Goal: Task Accomplishment & Management: Use online tool/utility

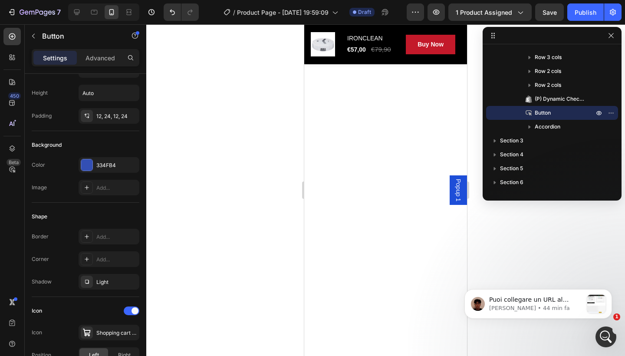
scroll to position [1660, 0]
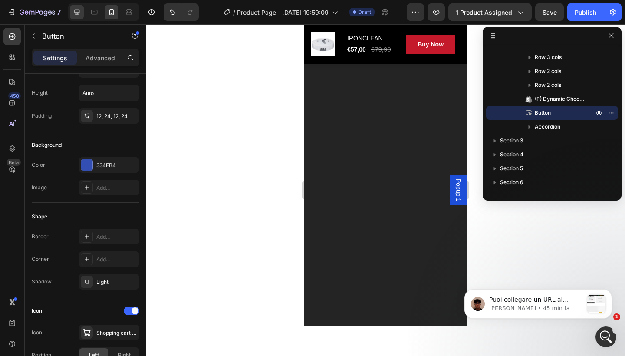
click at [82, 14] on div at bounding box center [77, 12] width 14 height 14
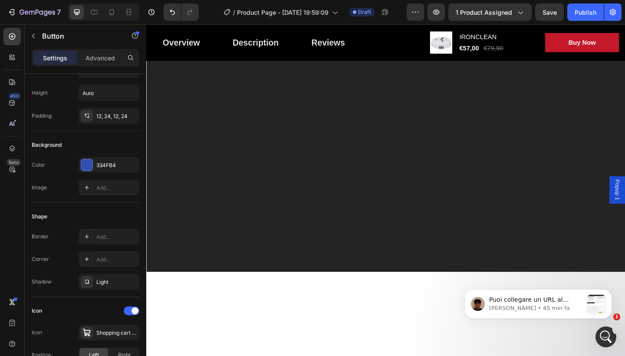
scroll to position [808, 0]
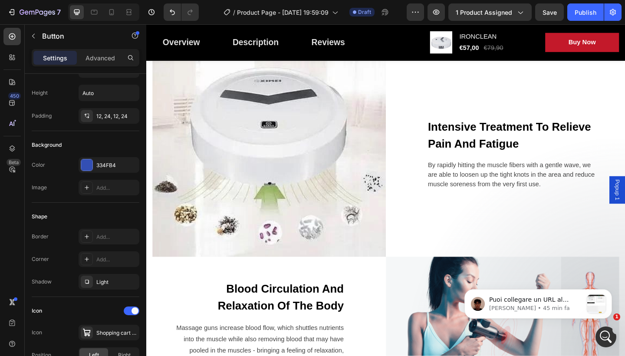
type input "16"
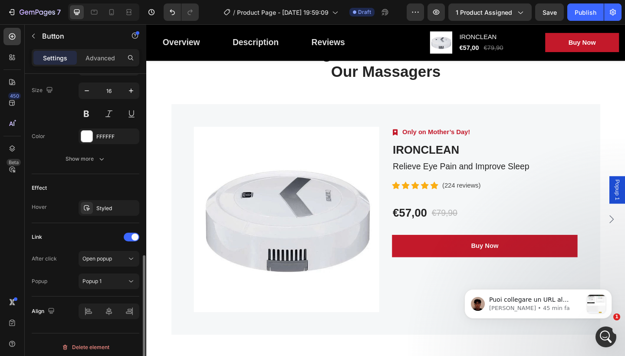
scroll to position [429, 0]
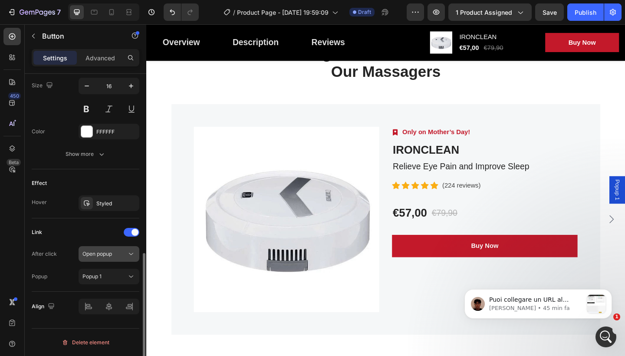
click at [125, 247] on button "Open popup" at bounding box center [109, 254] width 61 height 16
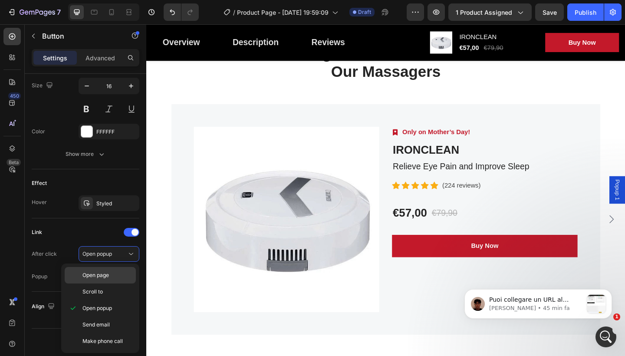
click at [114, 283] on div "Open page" at bounding box center [100, 291] width 71 height 16
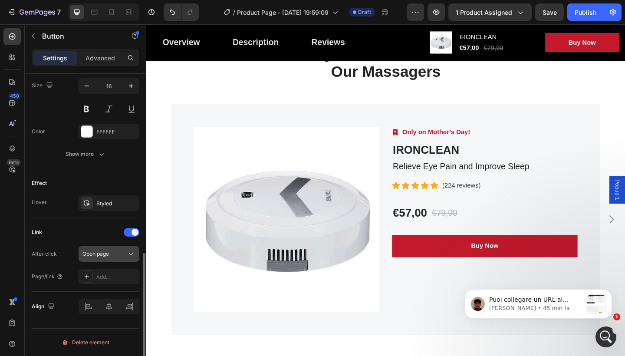
click at [130, 256] on icon at bounding box center [131, 254] width 9 height 9
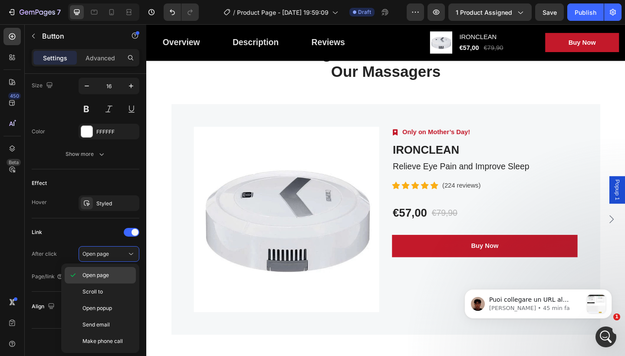
click at [118, 276] on p "Open page" at bounding box center [106, 275] width 49 height 8
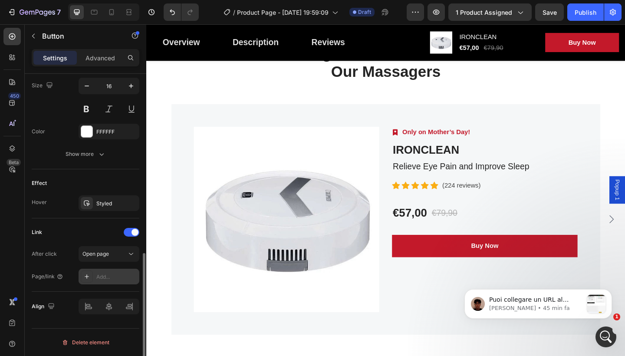
click at [95, 277] on div "Add..." at bounding box center [109, 277] width 61 height 16
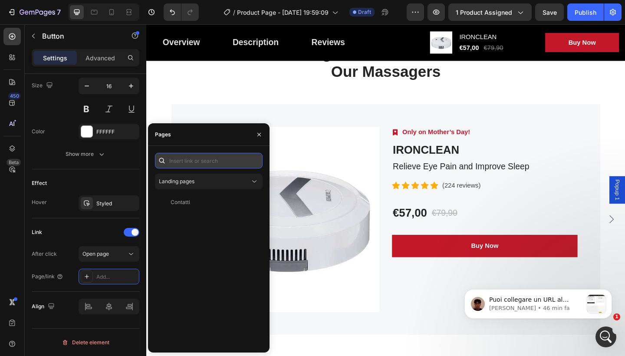
paste input "[URL][DOMAIN_NAME]"
type input "[URL][DOMAIN_NAME]"
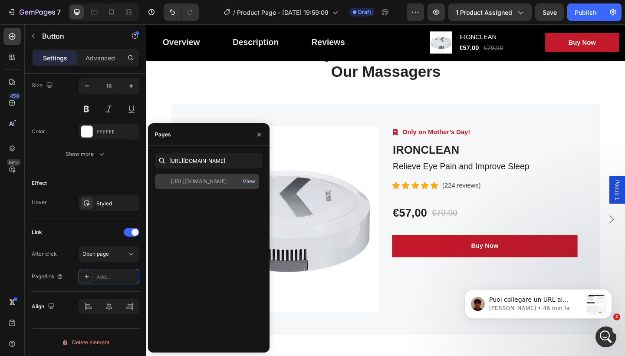
click at [248, 181] on div "View" at bounding box center [249, 182] width 13 height 8
click at [239, 136] on div "Pages" at bounding box center [209, 134] width 122 height 23
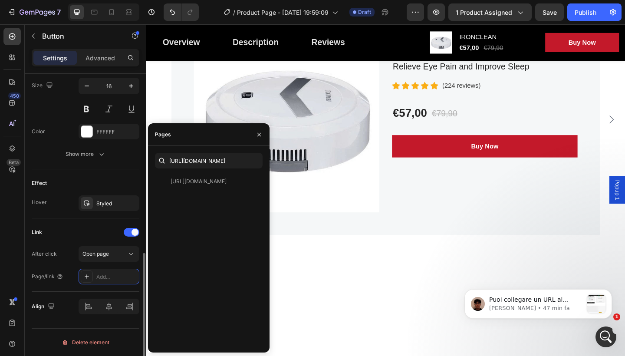
scroll to position [2124, 0]
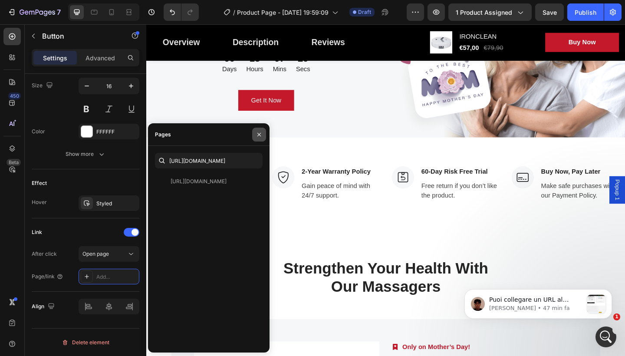
click at [262, 138] on icon "button" at bounding box center [259, 134] width 7 height 7
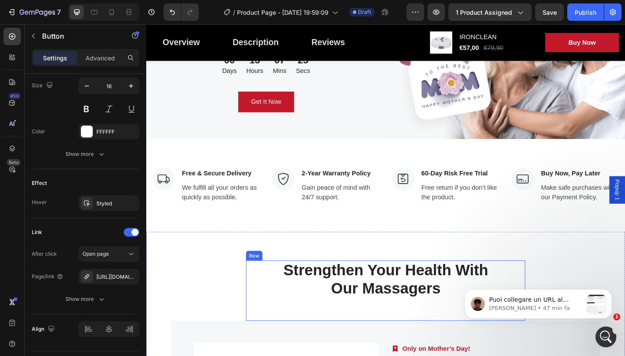
scroll to position [2002, 0]
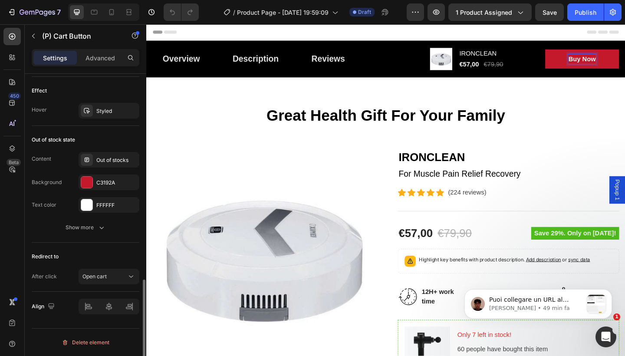
scroll to position [623, 0]
click at [127, 274] on icon at bounding box center [131, 276] width 9 height 9
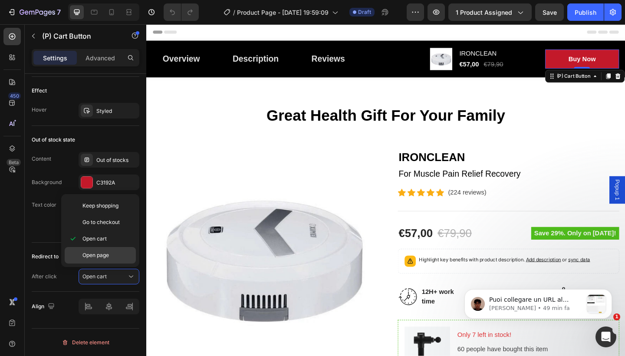
click at [113, 253] on p "Open page" at bounding box center [106, 255] width 49 height 8
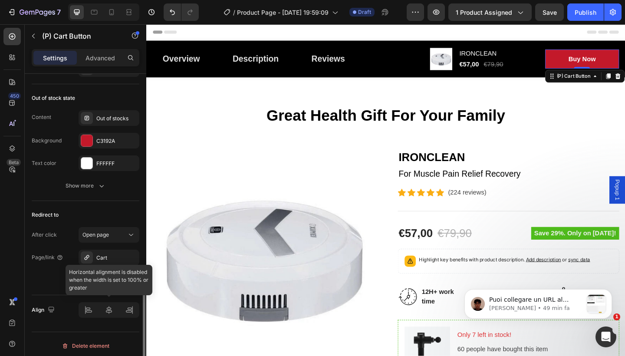
scroll to position [668, 0]
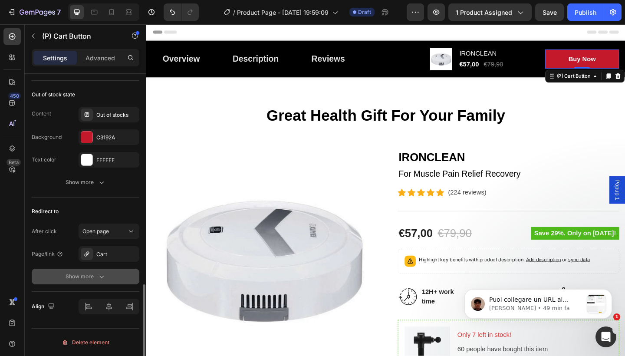
click at [105, 271] on button "Show more" at bounding box center [86, 277] width 108 height 16
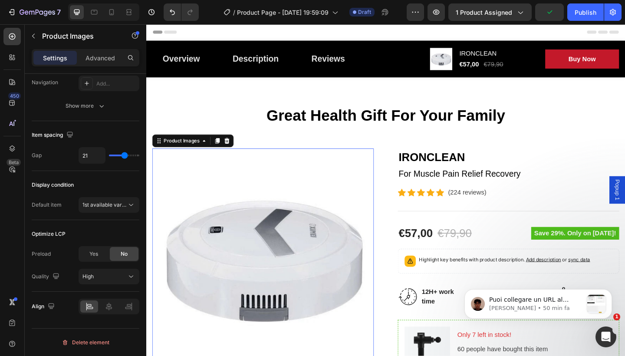
scroll to position [0, 0]
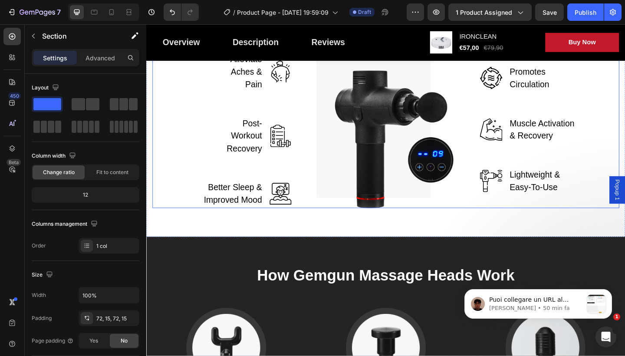
scroll to position [1104, 0]
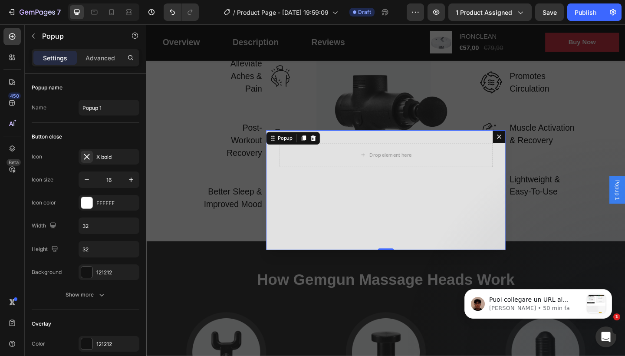
click at [527, 145] on icon "Dialog content" at bounding box center [529, 146] width 7 height 7
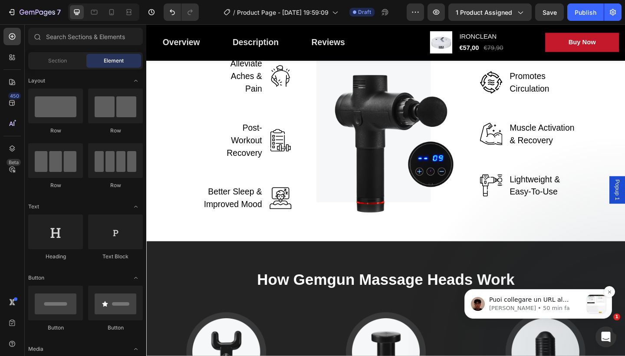
click at [592, 300] on div "message notification from Kyle, 50 min fa. Puoi collegare un URL al pulsante se…" at bounding box center [596, 304] width 18 height 18
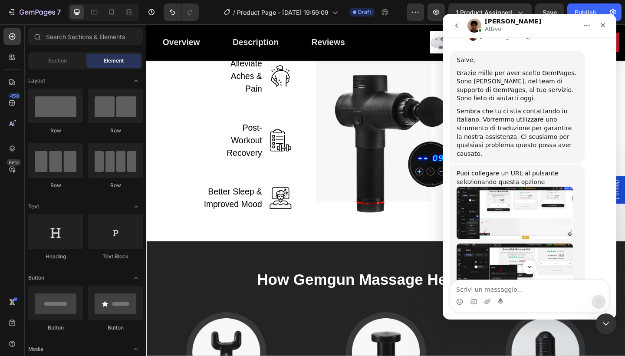
scroll to position [263, 0]
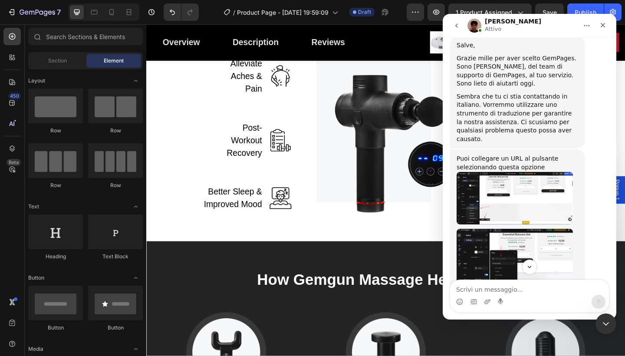
click at [538, 180] on img "Kyle dice…" at bounding box center [515, 198] width 116 height 53
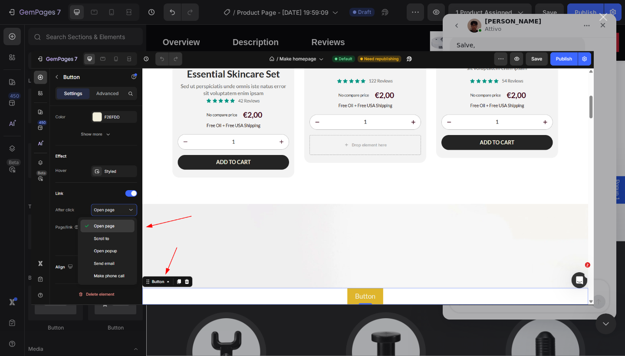
click at [601, 16] on div "Chiudi" at bounding box center [603, 17] width 8 height 8
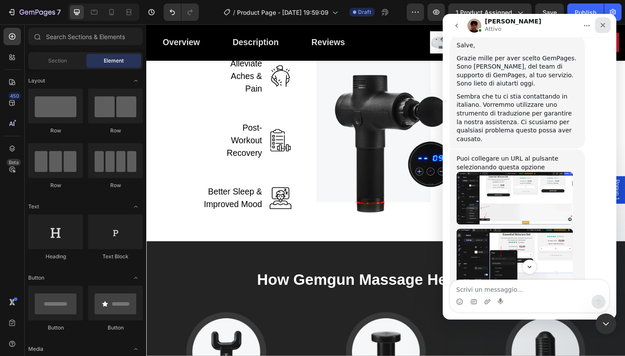
click at [601, 22] on icon "Chiudi" at bounding box center [602, 25] width 7 height 7
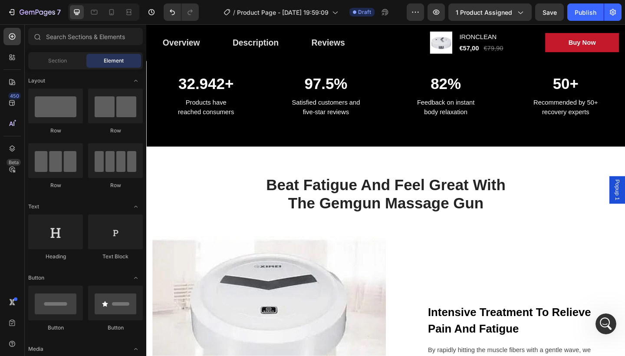
scroll to position [619, 0]
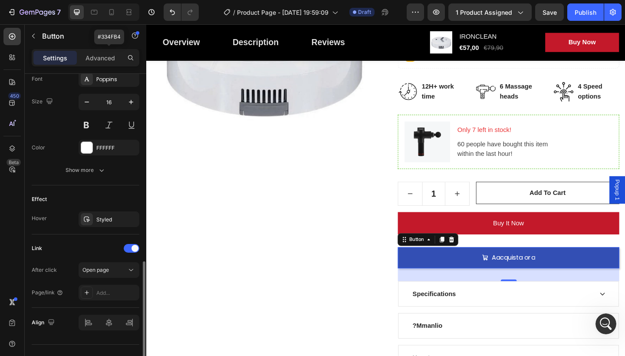
scroll to position [429, 0]
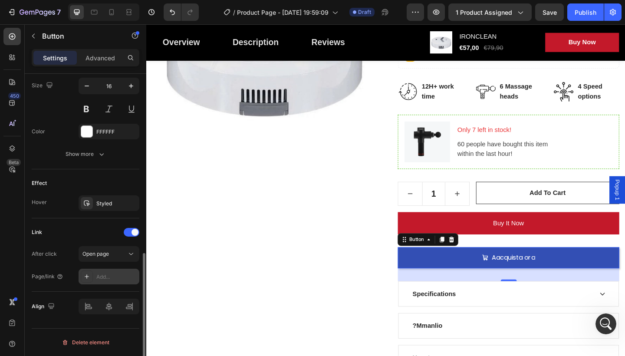
click at [96, 277] on div "Add..." at bounding box center [109, 277] width 61 height 16
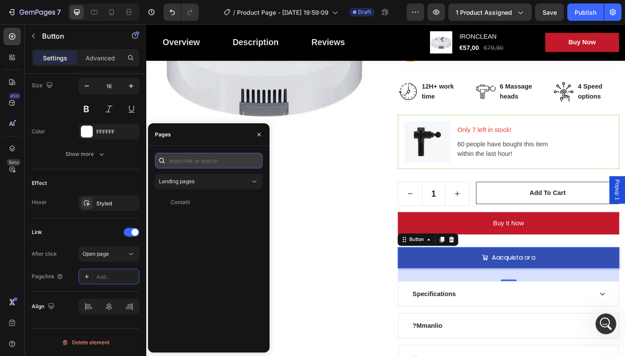
click at [193, 158] on input "text" at bounding box center [209, 161] width 108 height 16
paste input "[URL][DOMAIN_NAME]"
type input "[URL][DOMAIN_NAME]"
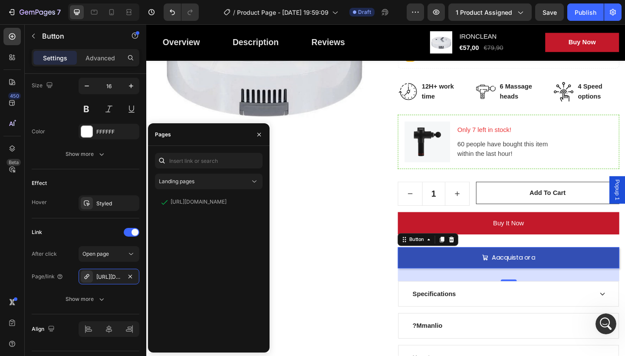
click at [390, 234] on div "Product Images" at bounding box center [273, 168] width 241 height 465
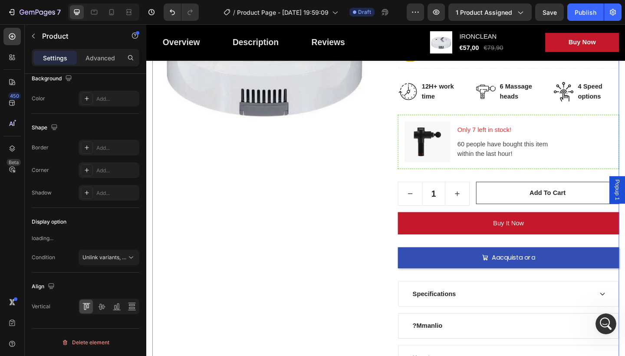
scroll to position [0, 0]
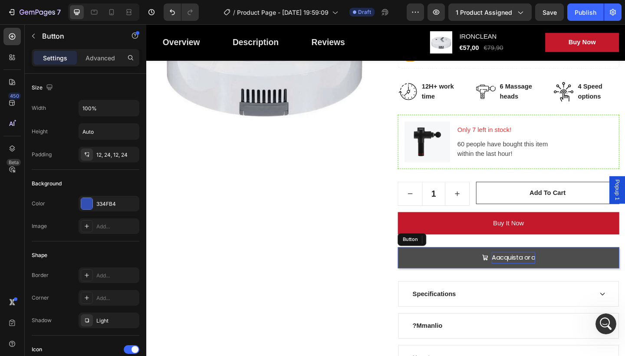
click at [527, 281] on p "Aacquista ora" at bounding box center [545, 278] width 47 height 13
click at [508, 270] on link "Aacquista ora" at bounding box center [540, 278] width 241 height 23
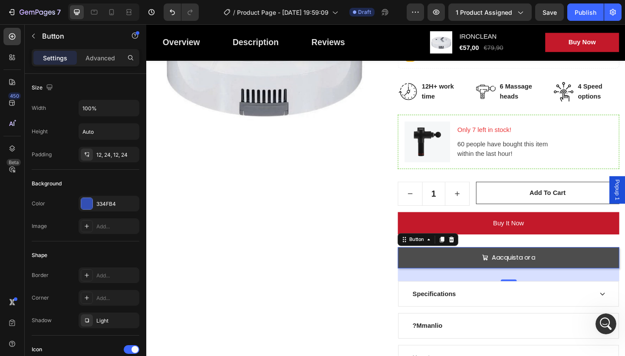
click at [512, 277] on icon at bounding box center [514, 278] width 7 height 7
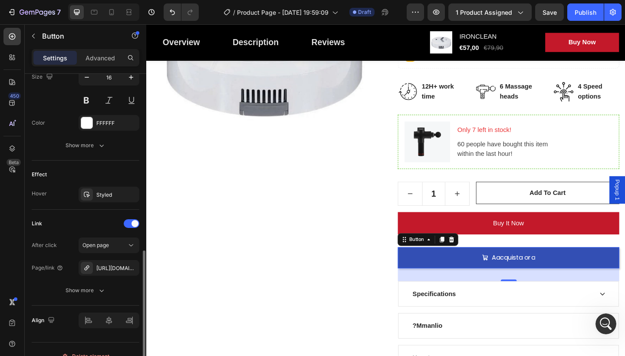
scroll to position [439, 0]
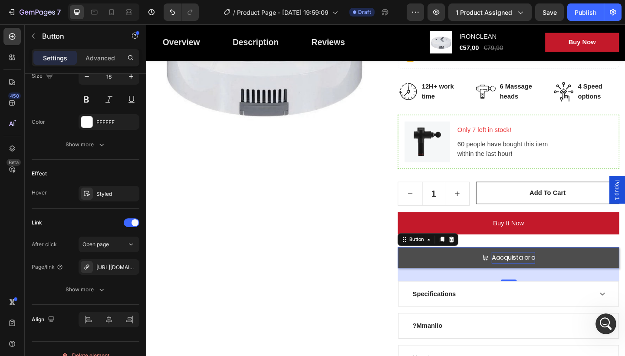
click at [529, 273] on p "Aacquista ora" at bounding box center [545, 278] width 47 height 13
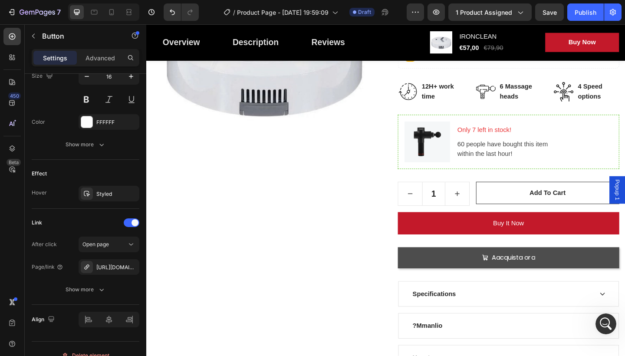
click at [503, 281] on link "Aacquista ora" at bounding box center [540, 278] width 241 height 23
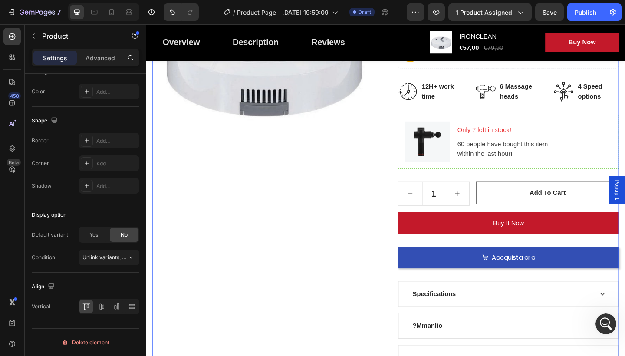
click at [373, 239] on div "Product Images" at bounding box center [273, 168] width 241 height 465
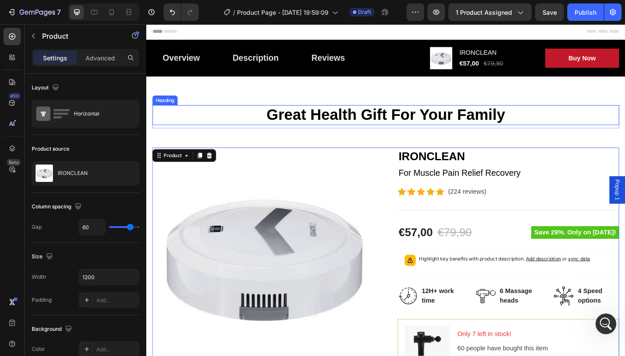
scroll to position [0, 0]
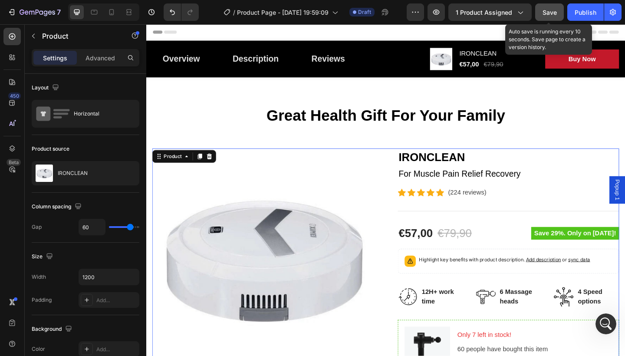
click at [555, 15] on span "Save" at bounding box center [550, 12] width 14 height 7
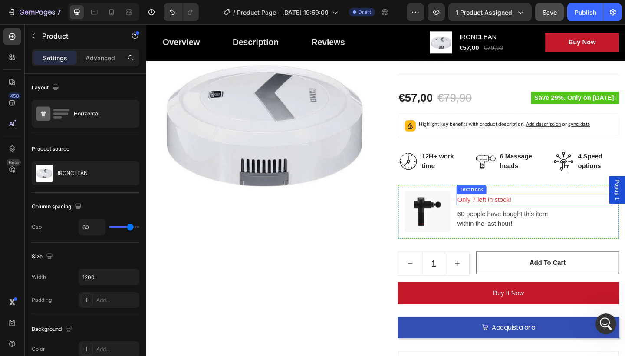
scroll to position [175, 0]
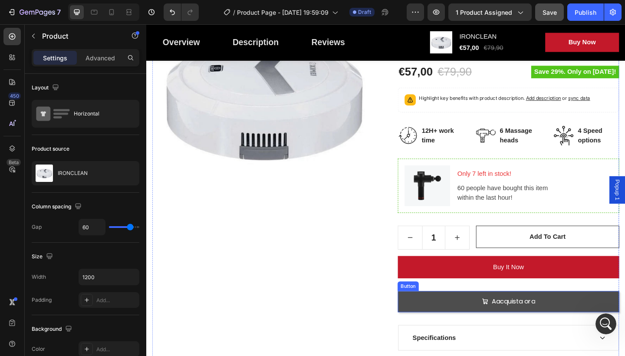
click at [499, 328] on link "Aacquista ora" at bounding box center [540, 326] width 241 height 23
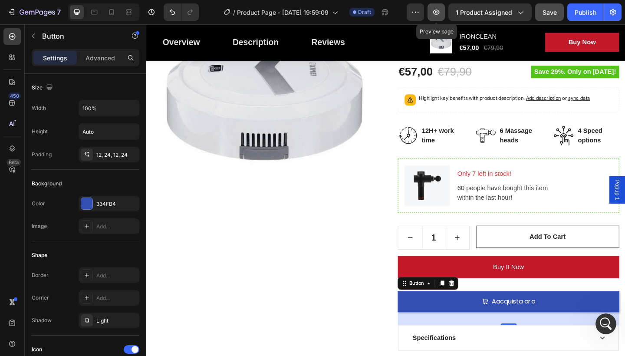
click at [441, 13] on icon "button" at bounding box center [436, 12] width 9 height 9
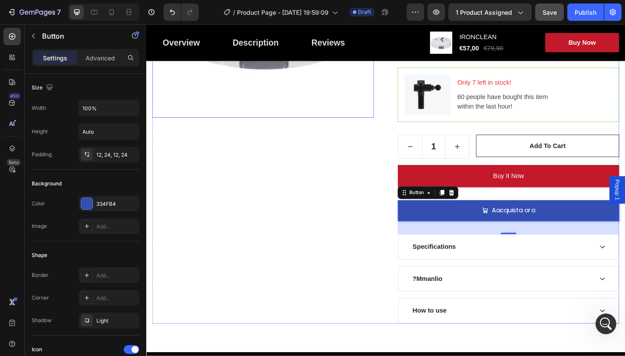
scroll to position [311, 0]
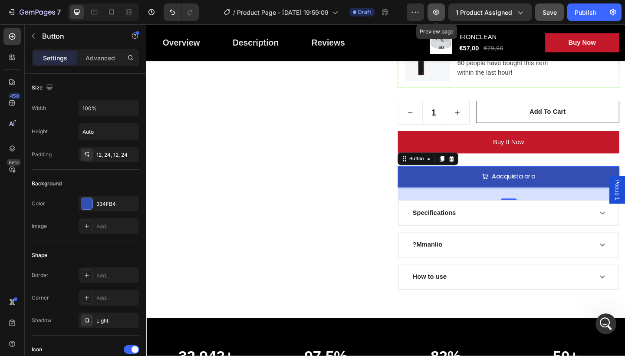
click at [436, 8] on icon "button" at bounding box center [436, 12] width 9 height 9
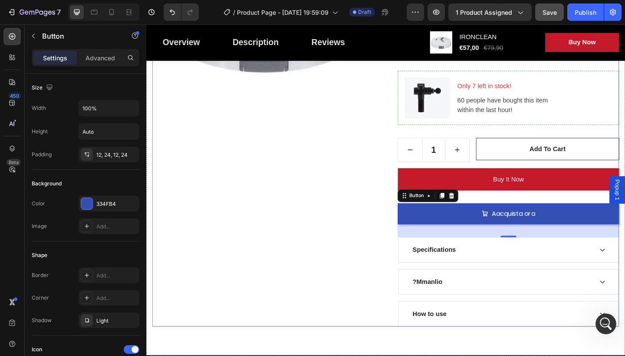
scroll to position [303, 0]
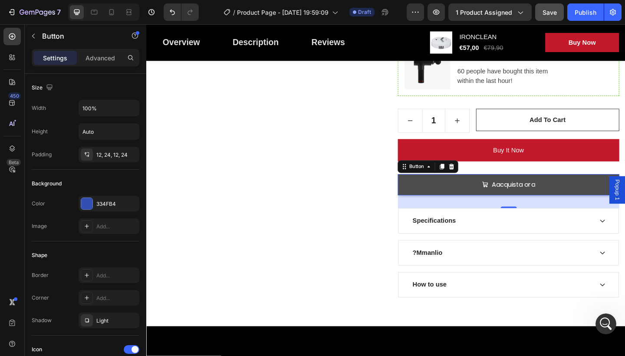
click at [472, 204] on link "Aacquista ora" at bounding box center [540, 198] width 241 height 23
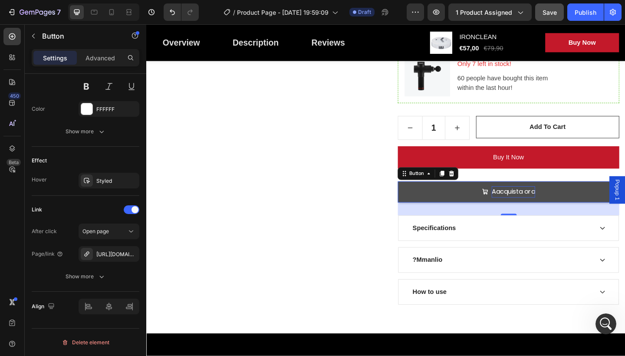
scroll to position [280, 0]
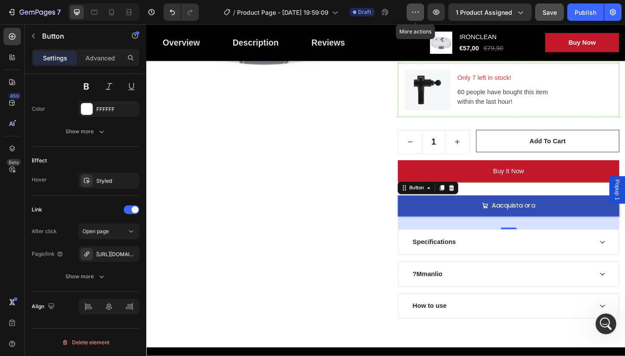
click at [418, 4] on button "button" at bounding box center [415, 11] width 17 height 17
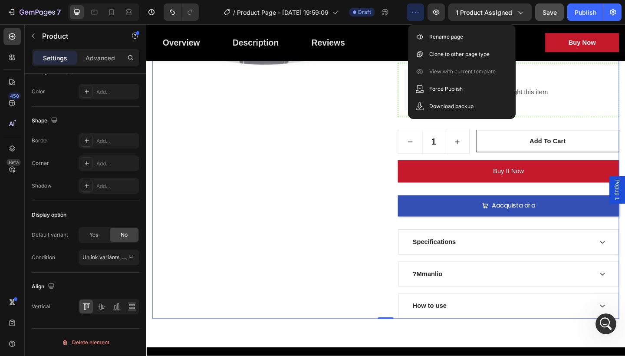
scroll to position [0, 0]
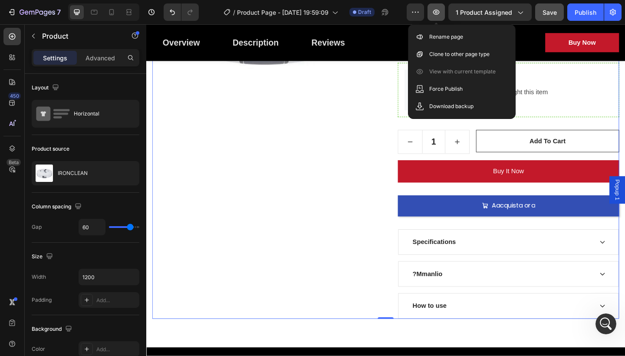
click at [438, 7] on button "button" at bounding box center [435, 11] width 17 height 17
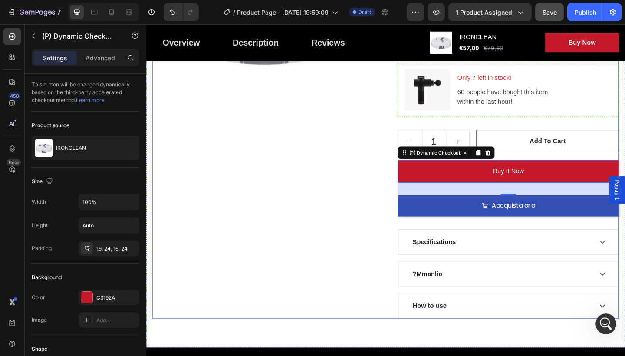
click at [370, 214] on div "Product Images" at bounding box center [273, 112] width 241 height 465
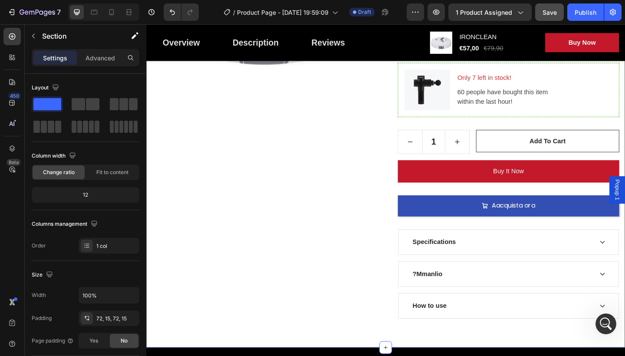
click at [319, 355] on div "Great Health Gift For Your Family Heading Row Product Images IRONCLEAN (P) Titl…" at bounding box center [406, 89] width 521 height 573
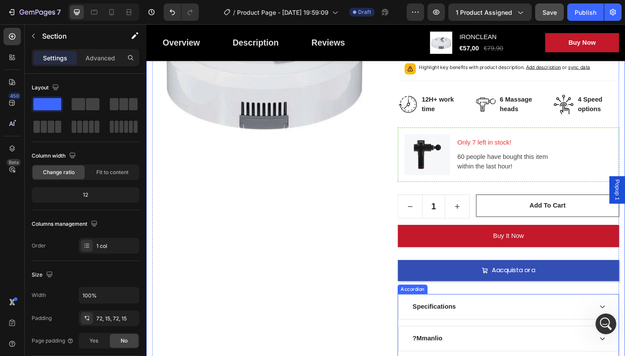
scroll to position [200, 0]
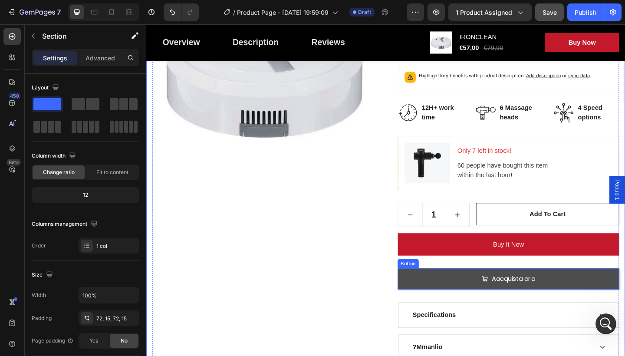
click at [517, 298] on icon at bounding box center [514, 301] width 7 height 7
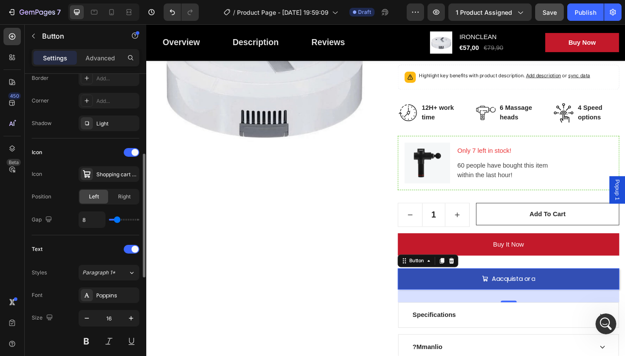
scroll to position [198, 0]
click at [109, 175] on div "Shopping cart bold" at bounding box center [116, 174] width 41 height 8
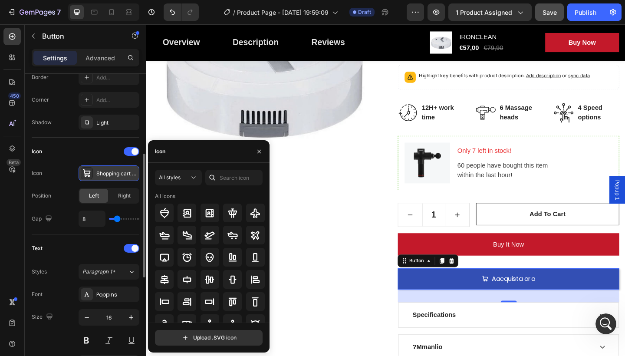
click at [109, 175] on div "Shopping cart bold" at bounding box center [116, 174] width 41 height 8
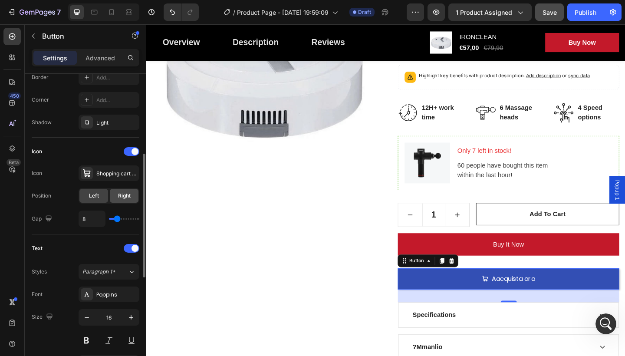
click at [115, 197] on div "Right" at bounding box center [124, 196] width 29 height 14
type input "10"
type input "11"
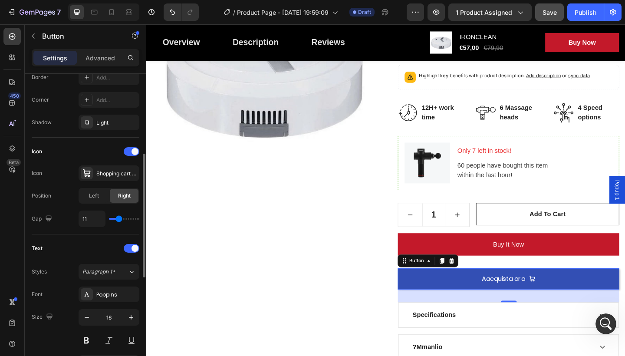
type input "12"
type input "16"
type input "22"
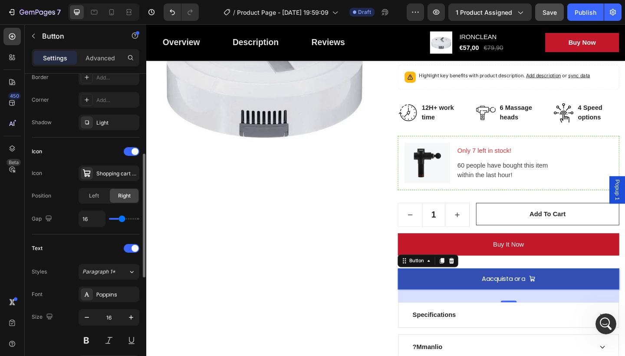
type input "22"
type input "28"
type input "33"
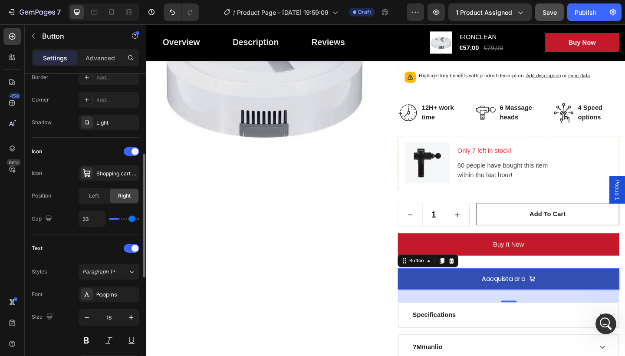
type input "34"
type input "35"
type input "36"
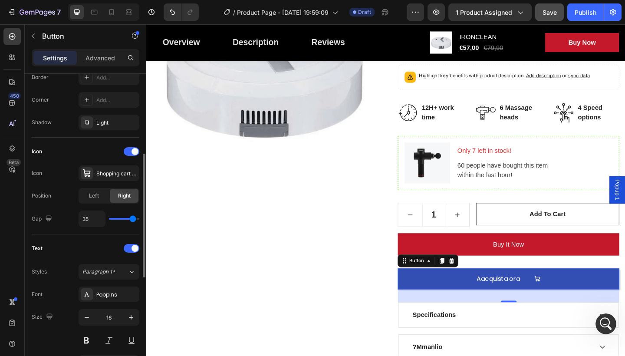
type input "36"
type input "38"
type input "40"
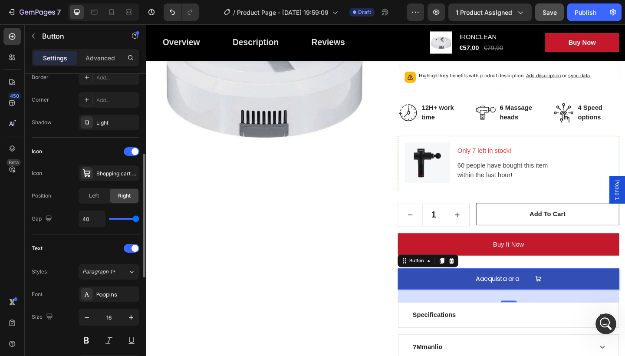
type input "35"
type input "26"
type input "20"
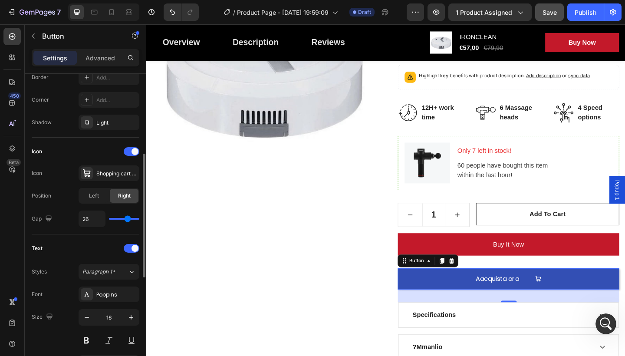
type input "20"
type input "16"
type input "15"
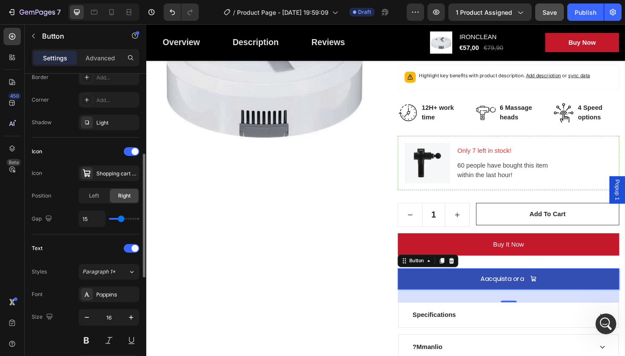
type input "13"
type input "10"
type input "9"
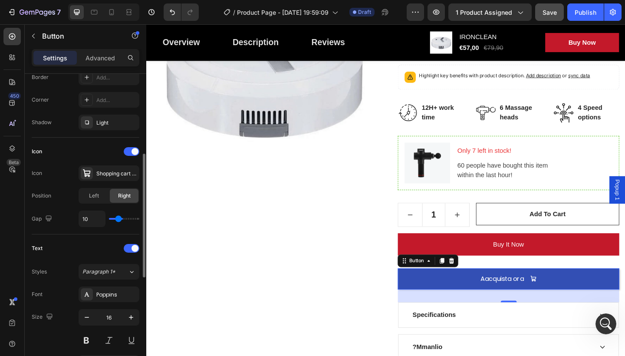
type input "9"
type input "5"
type input "2"
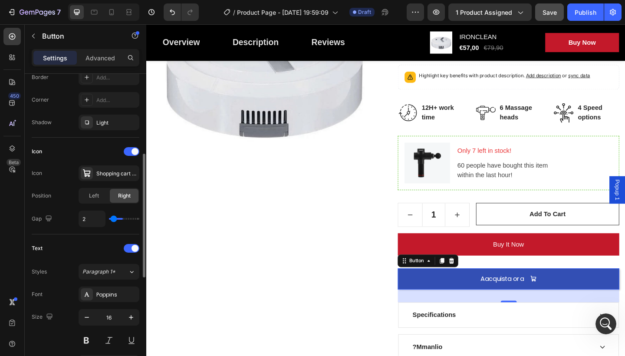
type input "0"
type input "1"
type input "2"
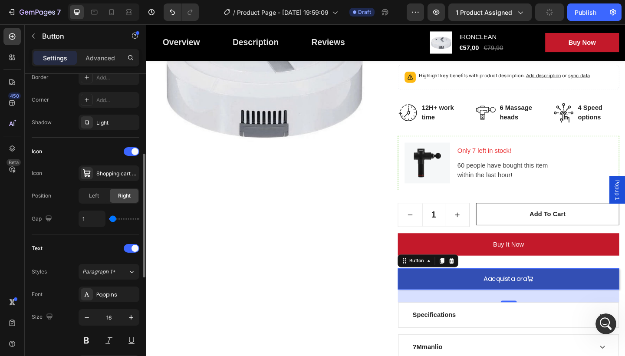
type input "2"
type input "3"
type input "4"
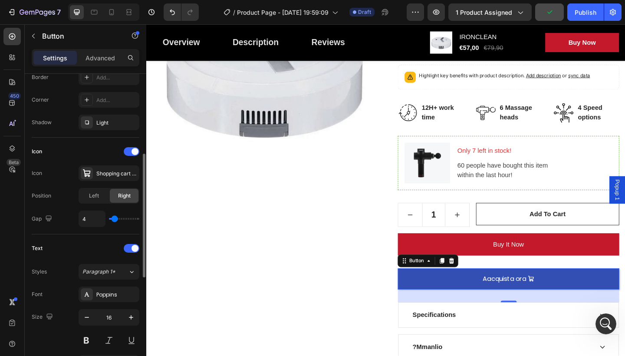
type input "5"
type input "6"
type input "7"
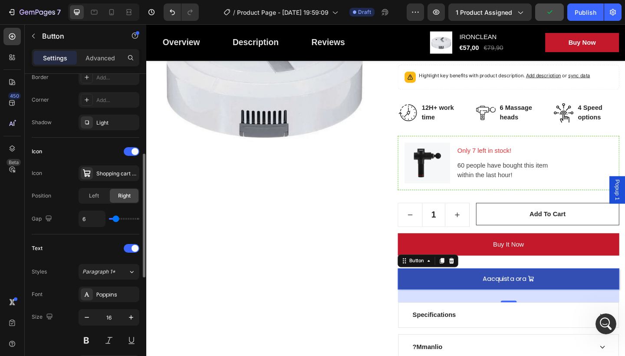
type input "7"
type input "8"
type input "7"
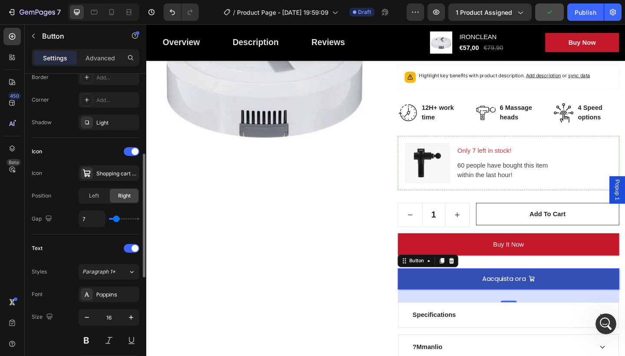
type input "6"
type input "5"
click at [114, 215] on div "5" at bounding box center [109, 218] width 61 height 16
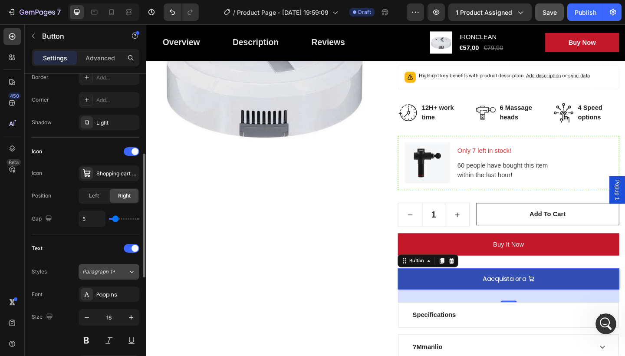
click at [126, 269] on div "Paragraph 1*" at bounding box center [105, 272] width 46 height 8
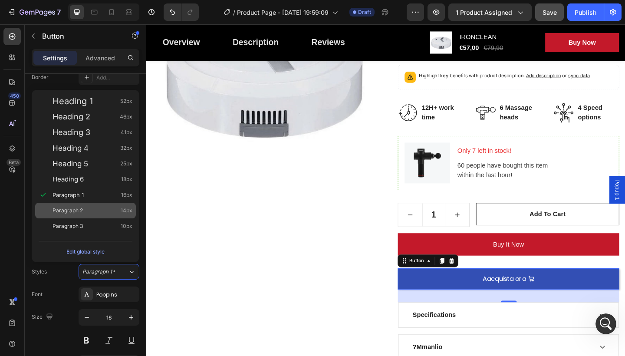
click at [101, 216] on div "Paragraph 2 14px" at bounding box center [85, 211] width 101 height 16
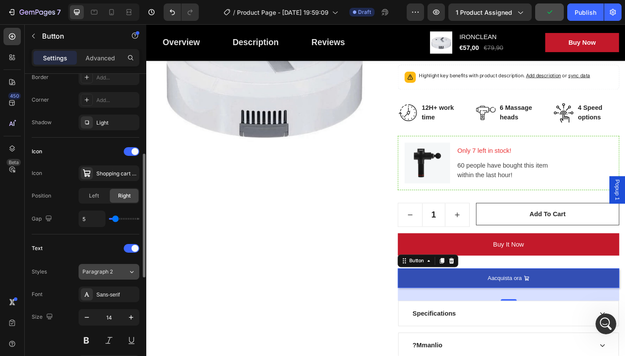
click at [118, 270] on div "Paragraph 2" at bounding box center [105, 272] width 46 height 8
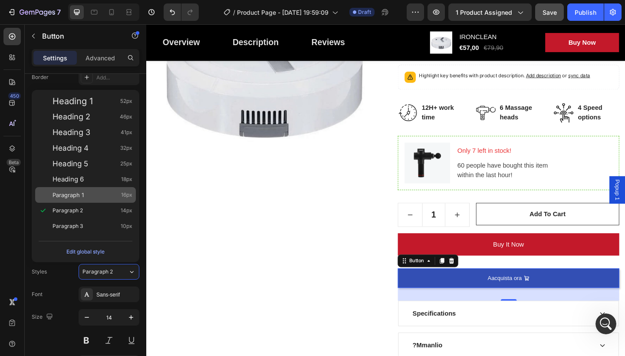
click at [102, 199] on div "Paragraph 1 16px" at bounding box center [85, 195] width 101 height 16
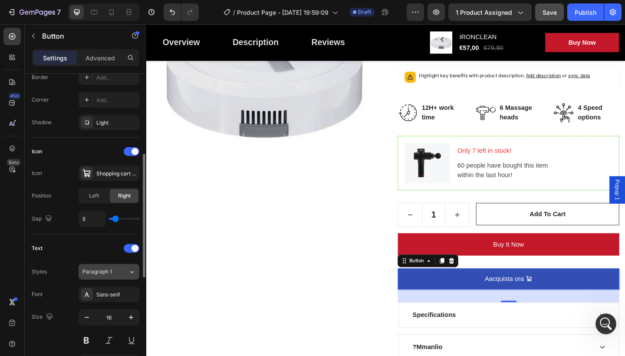
click at [107, 270] on span "Paragraph 1" at bounding box center [97, 272] width 30 height 8
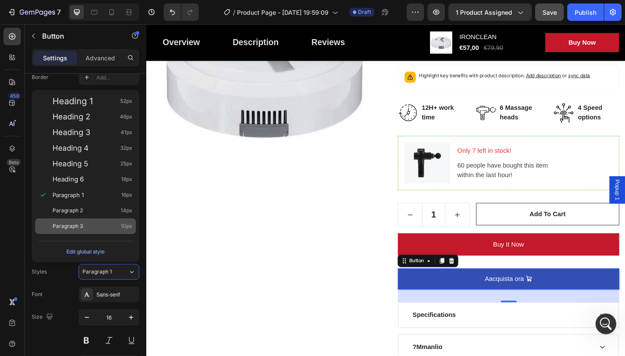
click at [109, 231] on div "Paragraph 3 10px" at bounding box center [85, 226] width 101 height 16
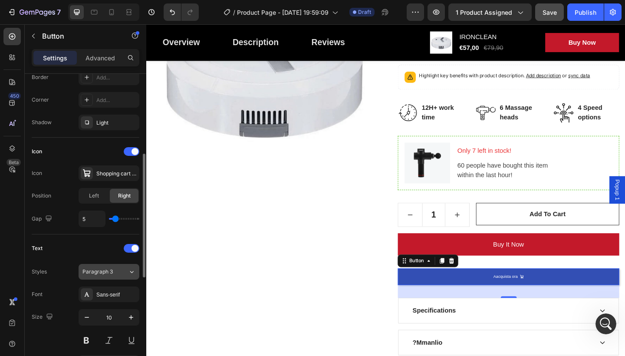
click at [112, 274] on span "Paragraph 3" at bounding box center [97, 272] width 30 height 8
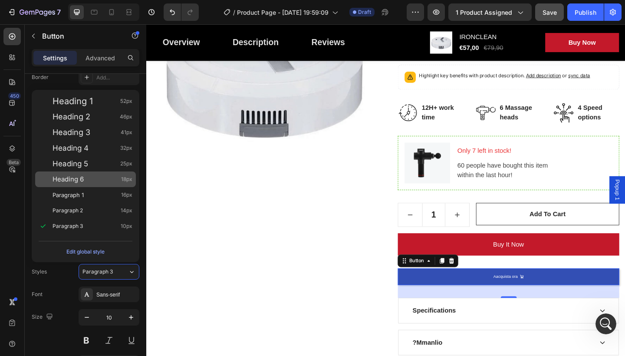
click at [102, 176] on div "Heading 6 18px" at bounding box center [93, 179] width 80 height 9
type input "18"
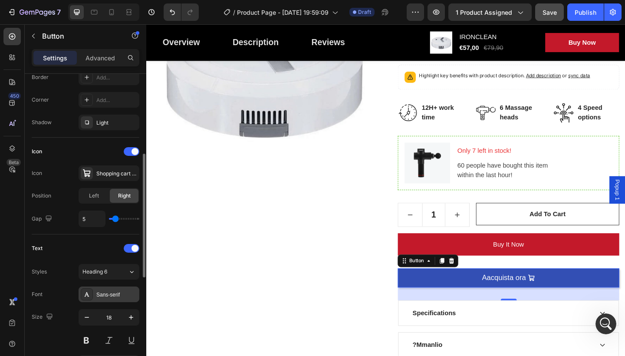
click at [125, 296] on div "Sans-serif" at bounding box center [116, 295] width 41 height 8
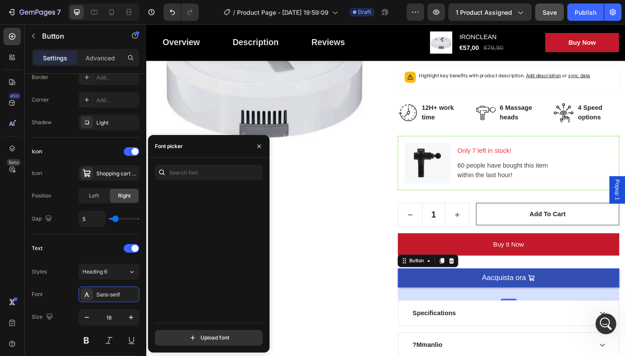
scroll to position [2246, 0]
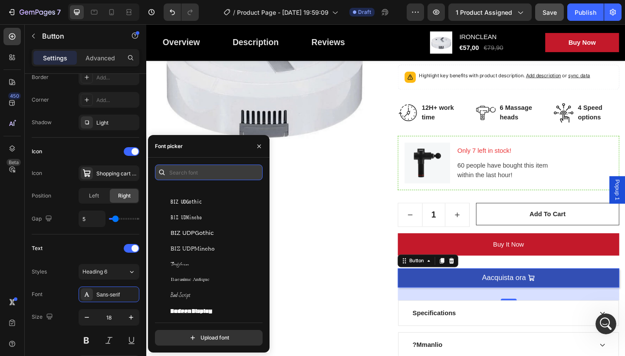
click at [210, 172] on input "text" at bounding box center [209, 172] width 108 height 16
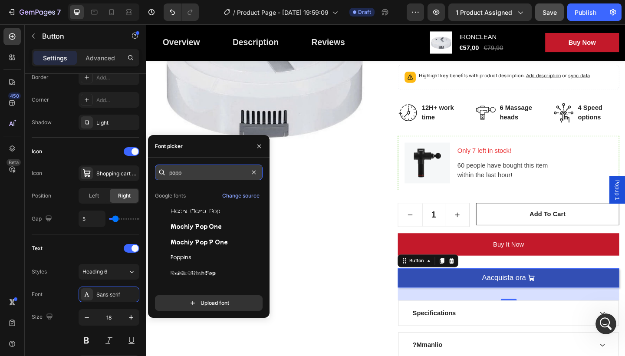
scroll to position [0, 0]
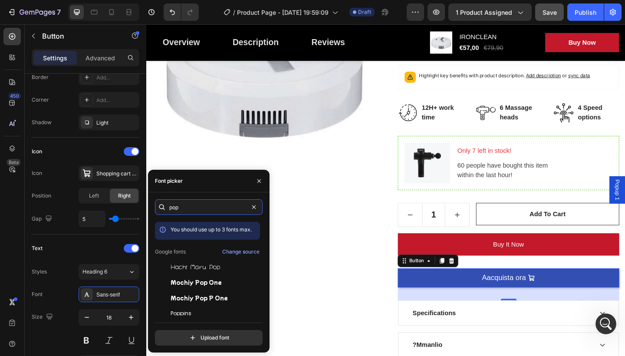
type input "pop"
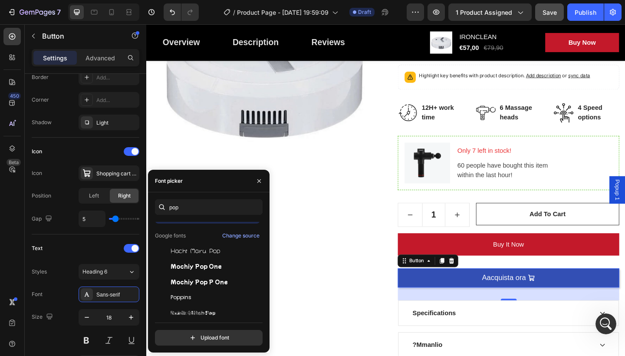
scroll to position [21, 0]
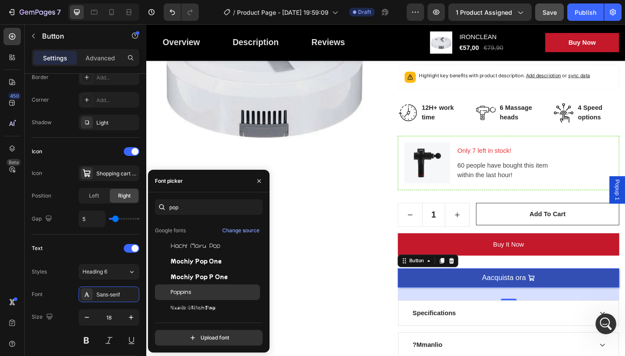
click at [207, 293] on div "Poppins" at bounding box center [215, 292] width 88 height 8
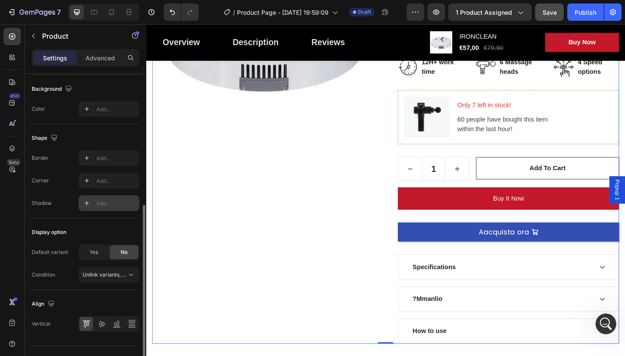
scroll to position [241, 0]
click at [99, 252] on div "Yes" at bounding box center [93, 251] width 29 height 14
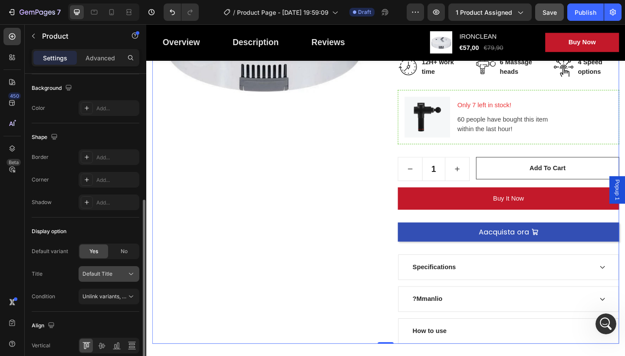
click at [130, 273] on icon at bounding box center [131, 274] width 9 height 9
click at [128, 295] on icon at bounding box center [131, 296] width 9 height 9
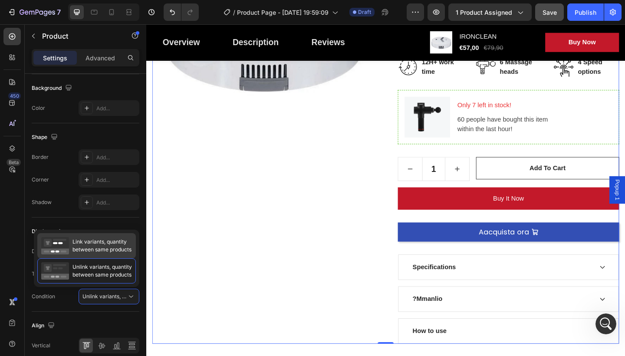
click at [116, 248] on span "Link variants, quantity between same products" at bounding box center [101, 246] width 59 height 16
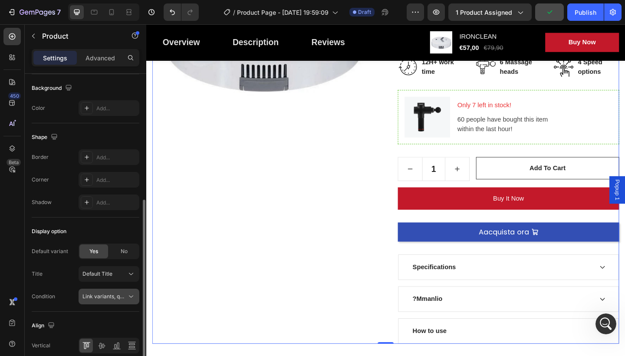
click at [128, 294] on icon at bounding box center [131, 296] width 9 height 9
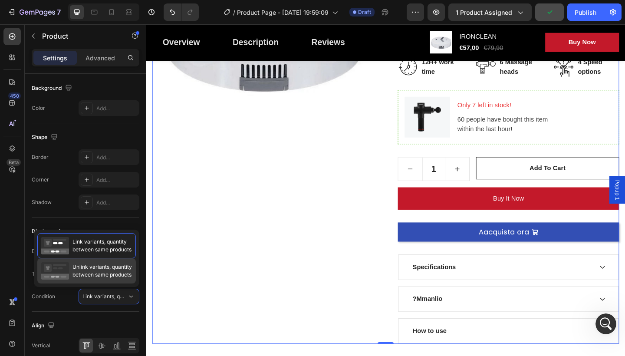
click at [125, 274] on span "Unlink variants, quantity between same products" at bounding box center [101, 271] width 59 height 16
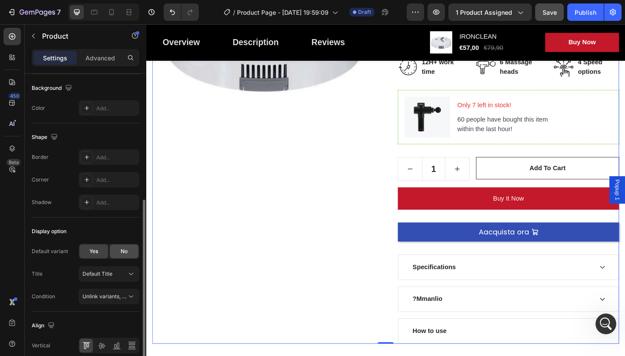
click at [125, 253] on span "No" at bounding box center [124, 251] width 7 height 8
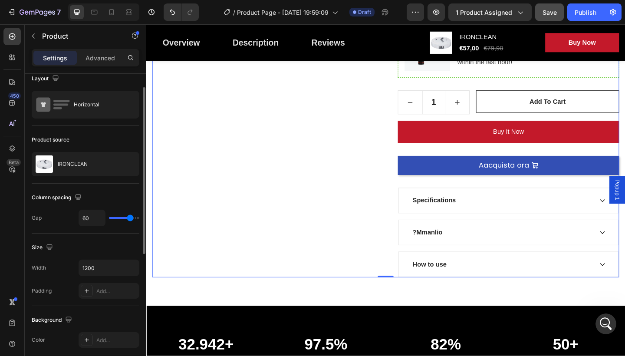
scroll to position [0, 0]
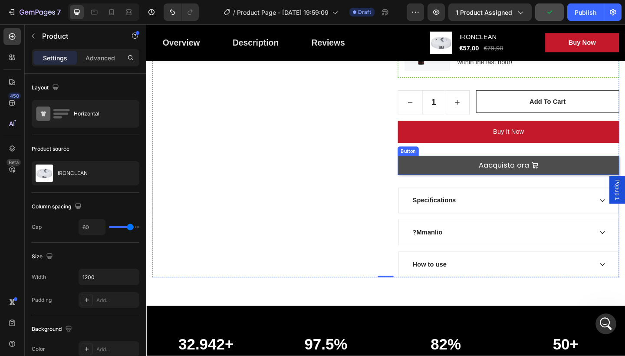
click at [455, 179] on link "Aacquista ora" at bounding box center [540, 178] width 241 height 20
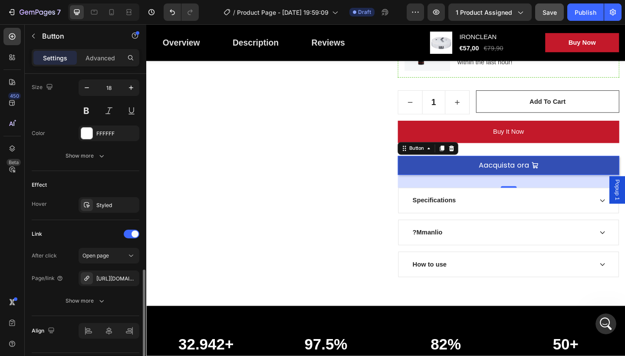
scroll to position [452, 0]
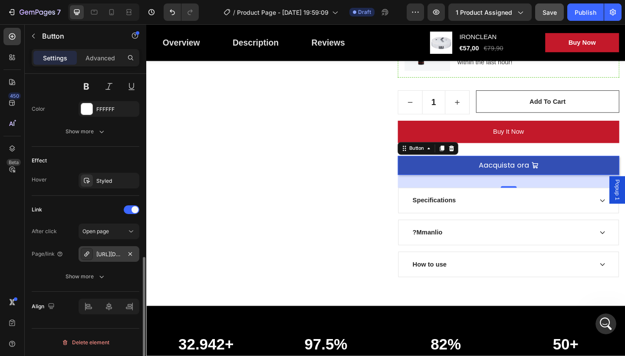
click at [88, 255] on icon at bounding box center [86, 253] width 7 height 7
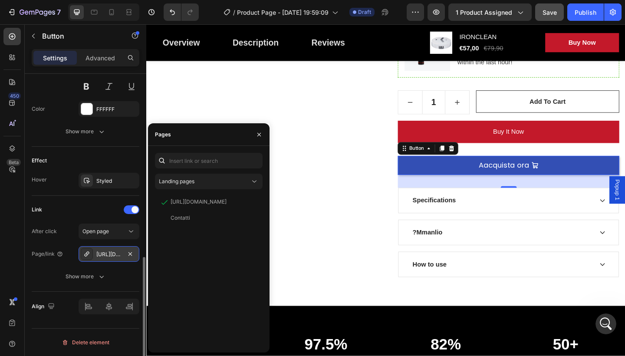
click at [108, 253] on div "[URL][DOMAIN_NAME]" at bounding box center [108, 254] width 25 height 8
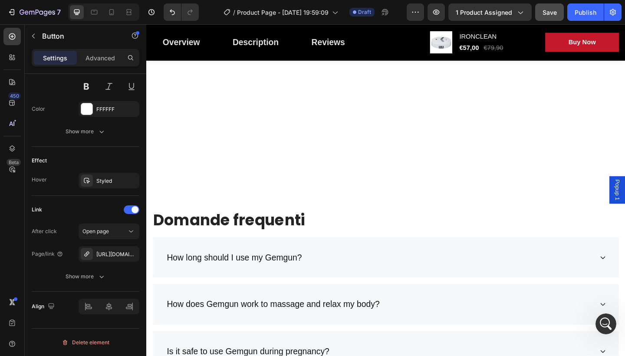
scroll to position [3159, 0]
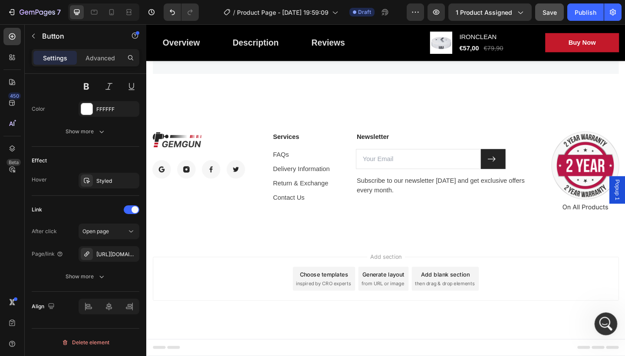
click at [605, 319] on icon "Apri il messenger Intercom" at bounding box center [605, 323] width 14 height 14
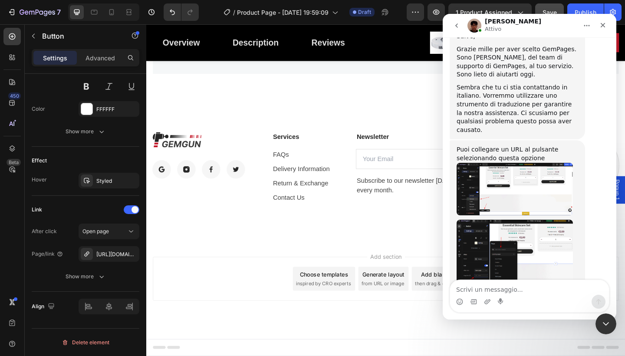
scroll to position [306, 0]
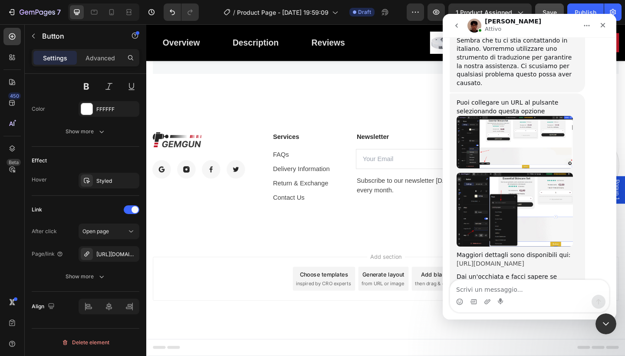
click at [516, 260] on link "[URL][DOMAIN_NAME]" at bounding box center [491, 263] width 68 height 7
